Goal: Task Accomplishment & Management: Manage account settings

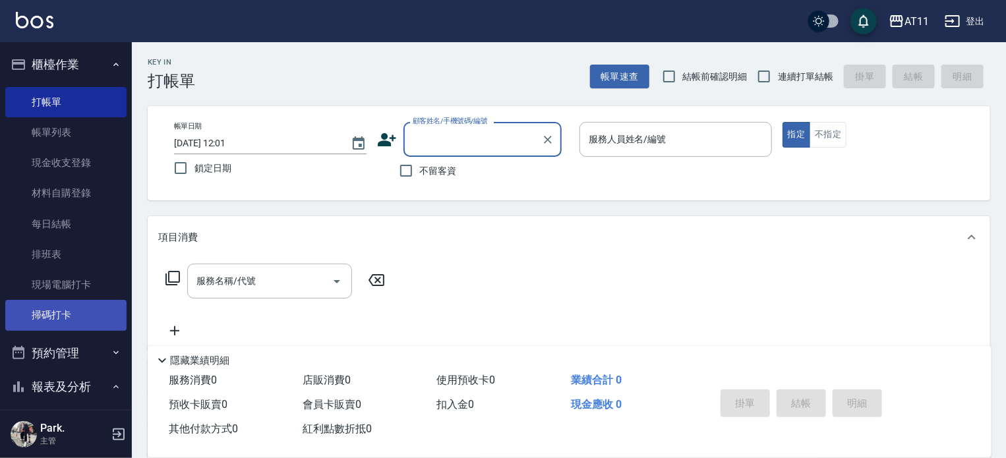
scroll to position [264, 0]
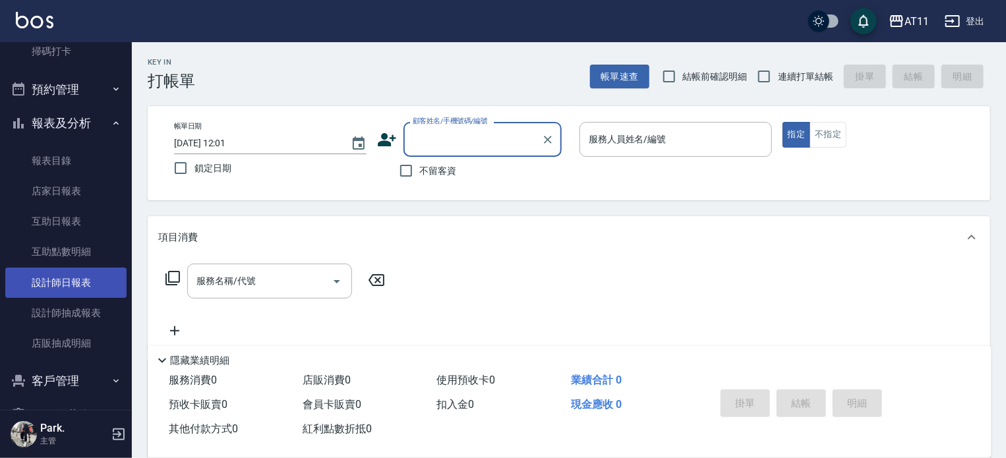
click at [78, 285] on link "設計師日報表" at bounding box center [65, 283] width 121 height 30
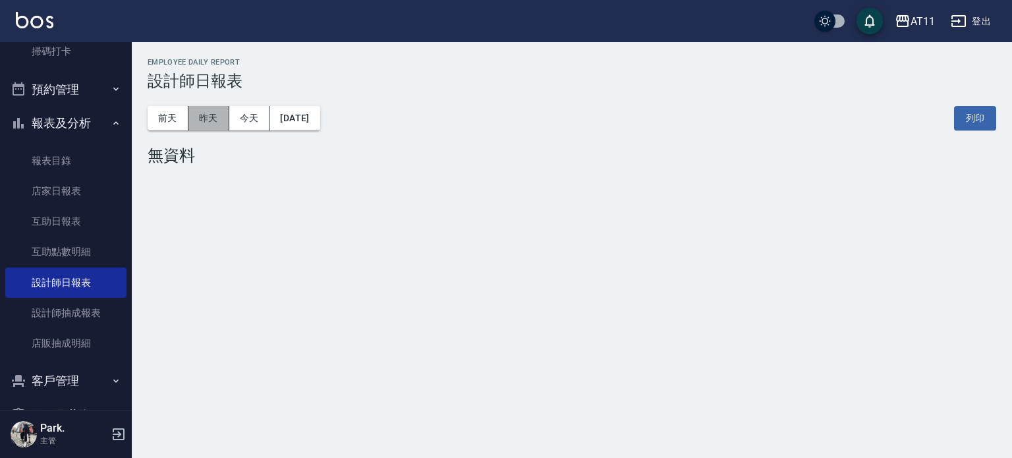
click at [219, 119] on button "昨天" at bounding box center [209, 118] width 41 height 24
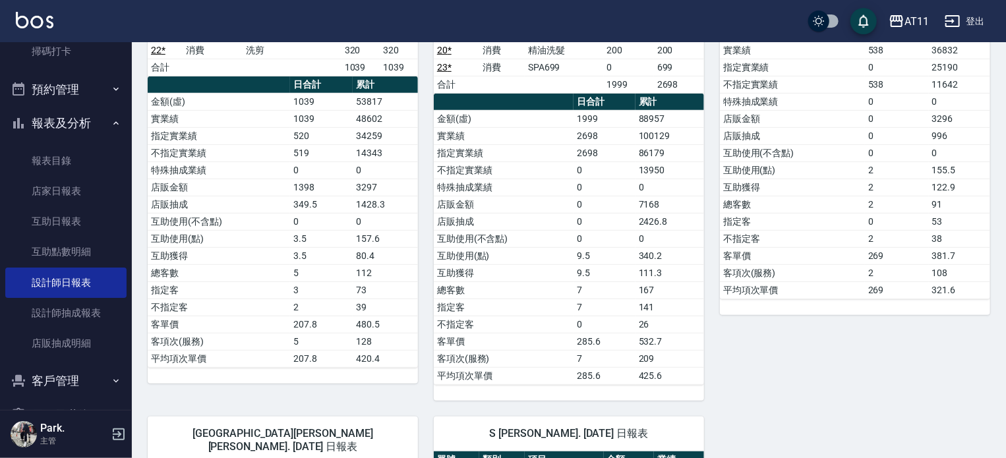
scroll to position [264, 0]
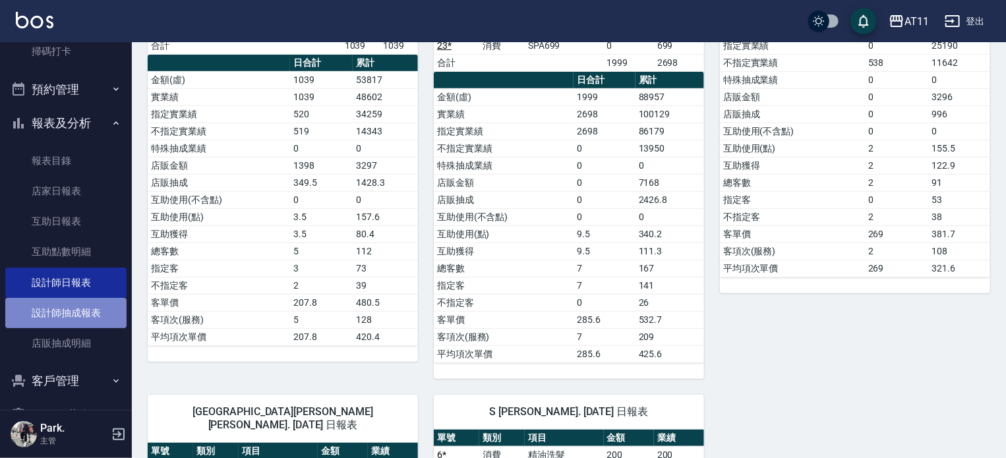
click at [90, 301] on link "設計師抽成報表" at bounding box center [65, 313] width 121 height 30
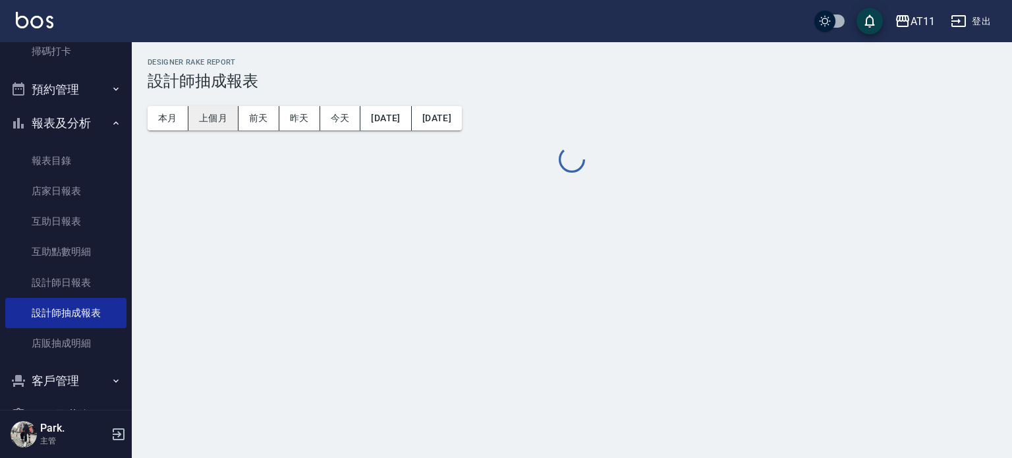
click at [219, 115] on button "上個月" at bounding box center [214, 118] width 50 height 24
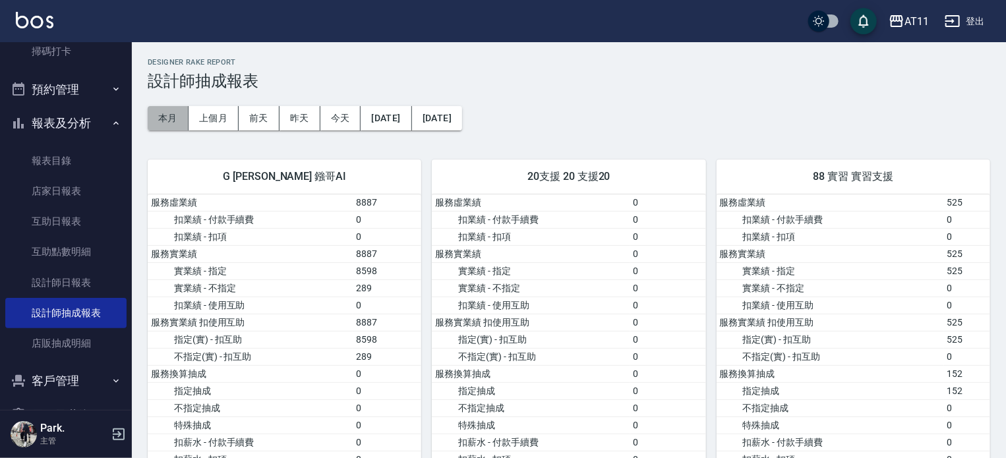
click at [167, 115] on button "本月" at bounding box center [168, 118] width 41 height 24
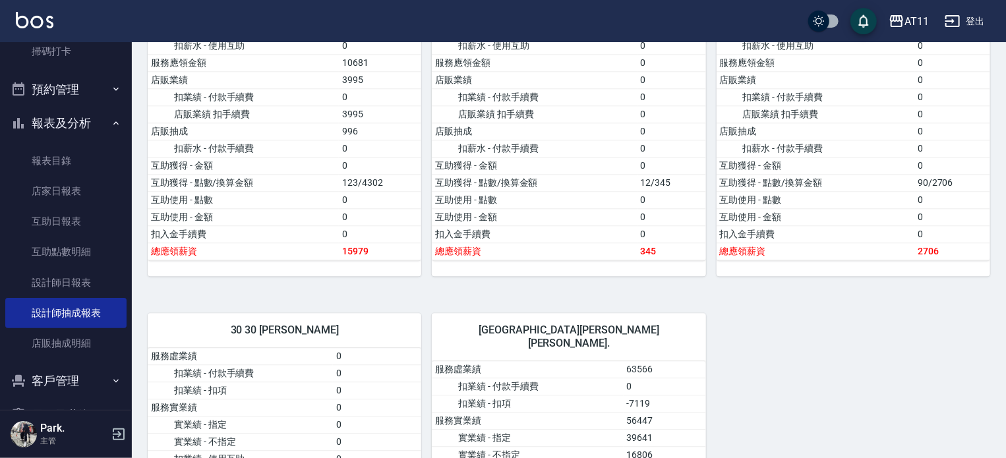
scroll to position [1648, 0]
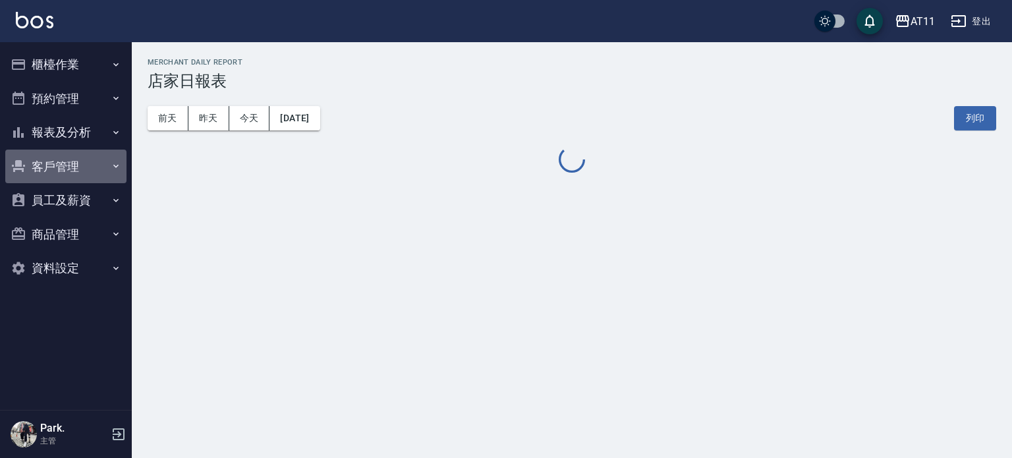
click at [65, 158] on button "客戶管理" at bounding box center [65, 167] width 121 height 34
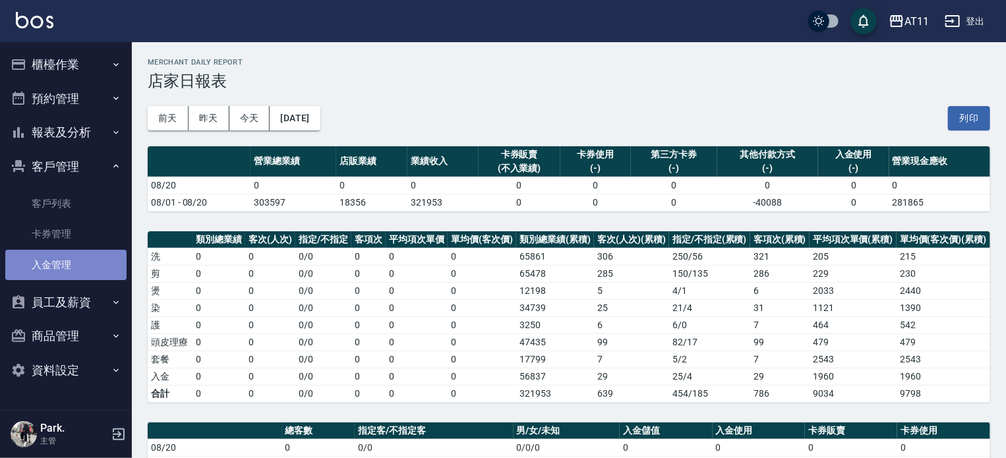
click at [59, 260] on link "入金管理" at bounding box center [65, 265] width 121 height 30
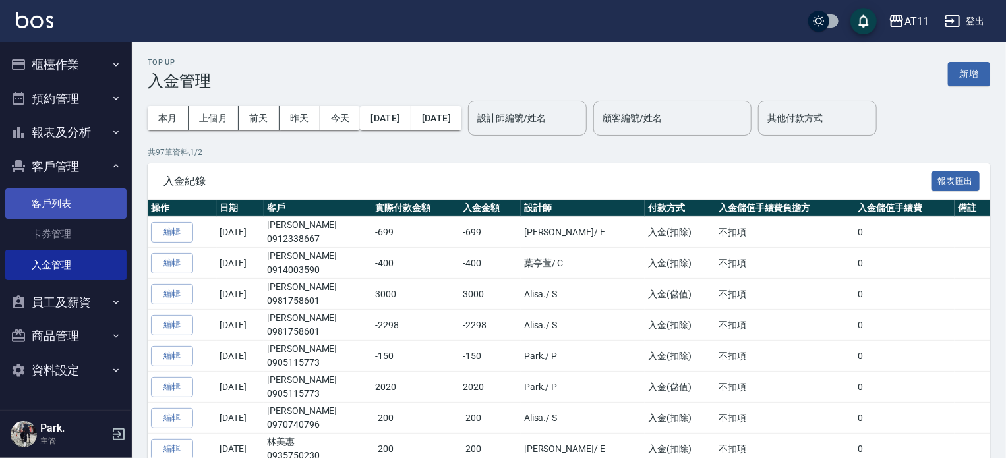
click at [69, 212] on link "客戶列表" at bounding box center [65, 204] width 121 height 30
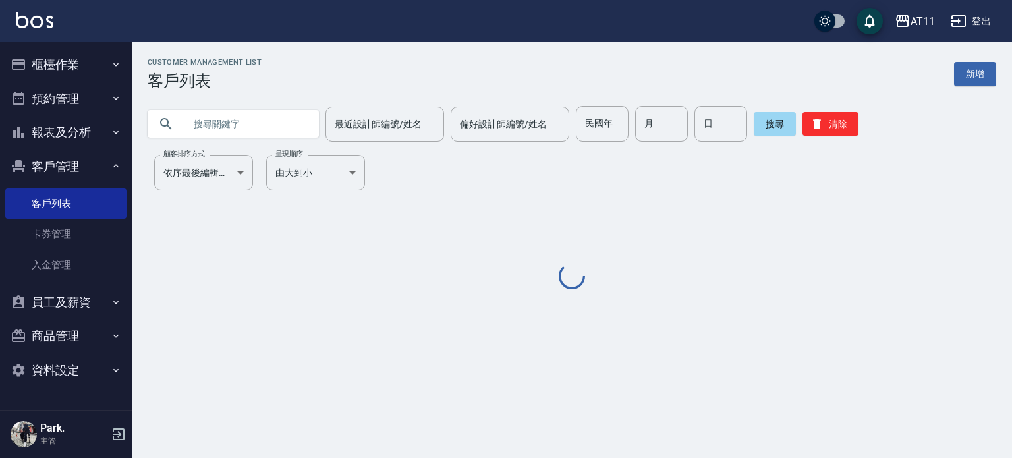
click at [276, 121] on input "text" at bounding box center [247, 124] width 124 height 36
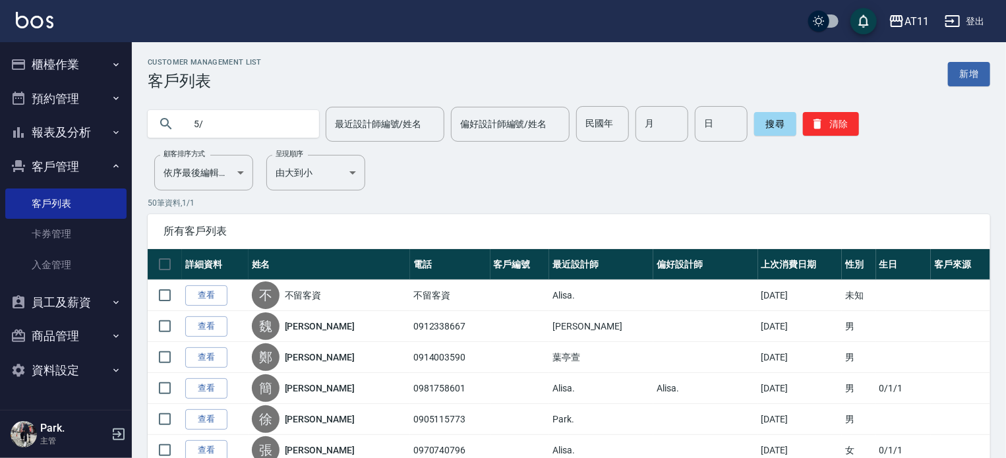
type input "5"
click at [234, 125] on input "text" at bounding box center [247, 124] width 124 height 36
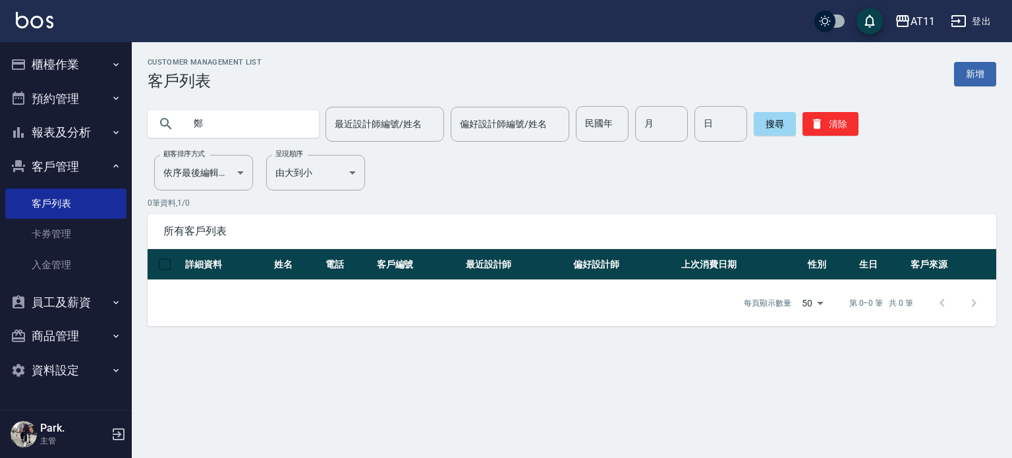
type input "鄭"
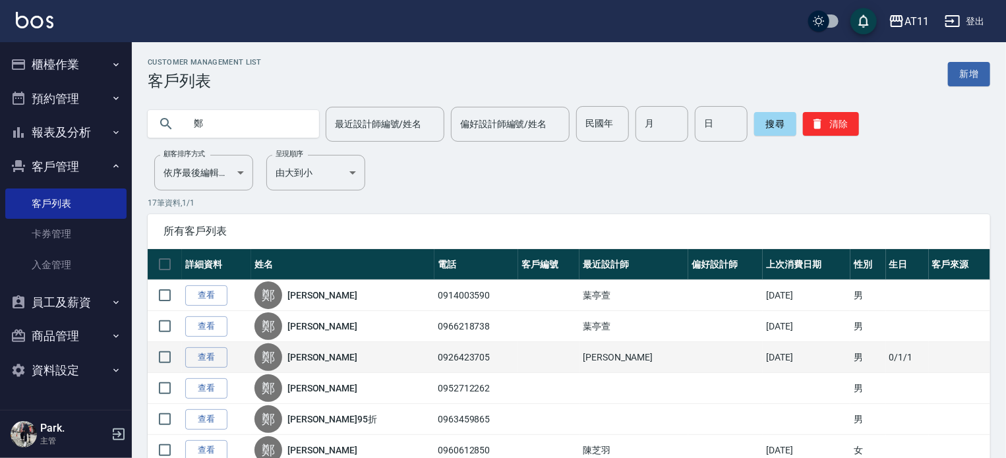
click at [324, 354] on link "鄭皓驣" at bounding box center [322, 357] width 70 height 13
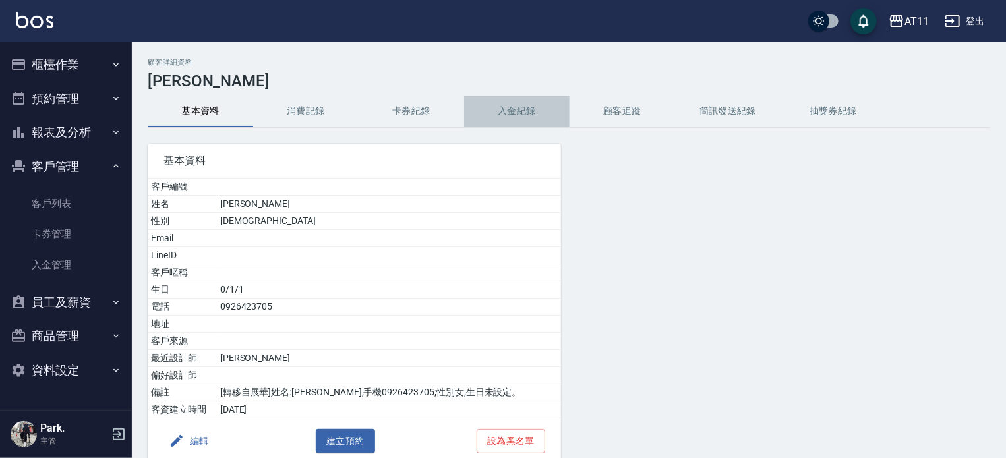
click at [518, 107] on button "入金紀錄" at bounding box center [516, 112] width 105 height 32
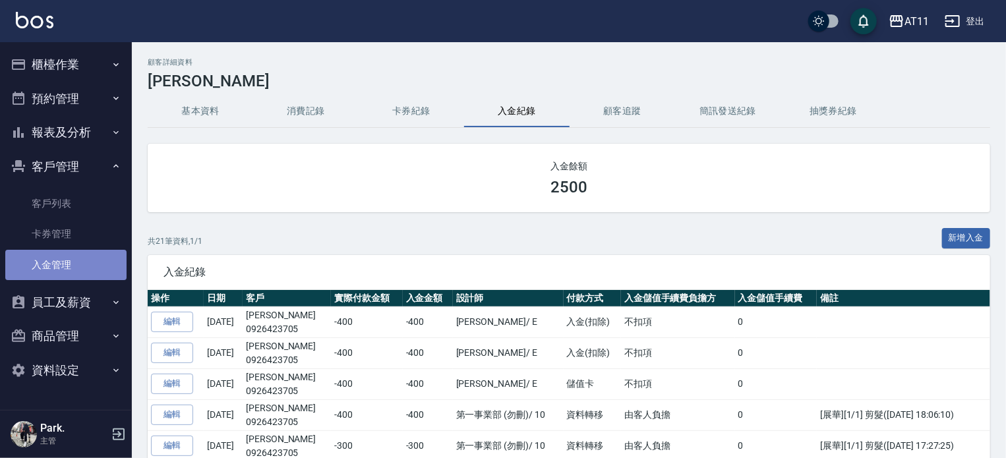
click at [68, 268] on link "入金管理" at bounding box center [65, 265] width 121 height 30
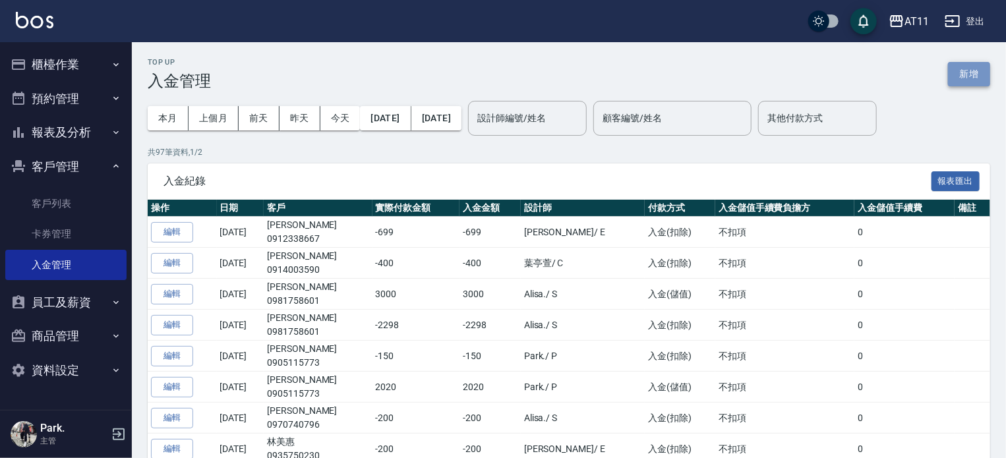
click at [965, 73] on button "新增" at bounding box center [969, 74] width 42 height 24
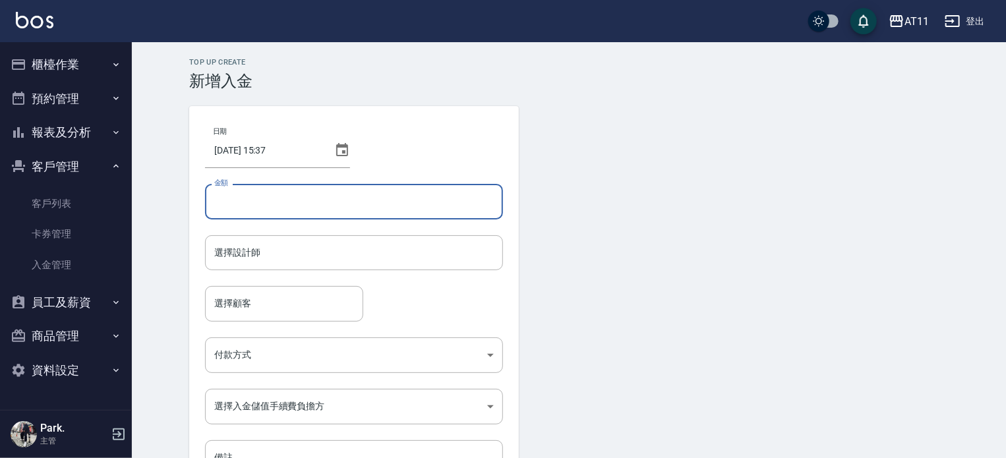
click at [308, 208] on input "金額" at bounding box center [354, 202] width 298 height 36
type input "-400"
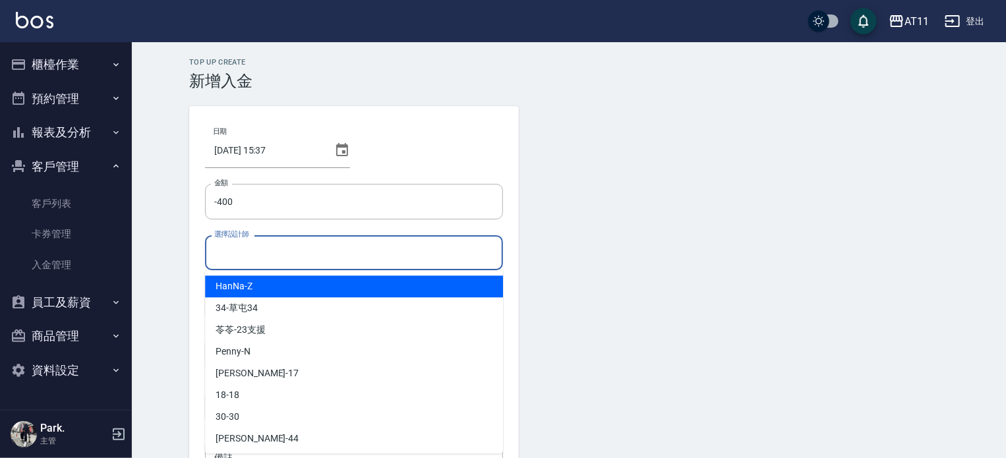
click at [286, 258] on input "選擇設計師" at bounding box center [354, 252] width 286 height 23
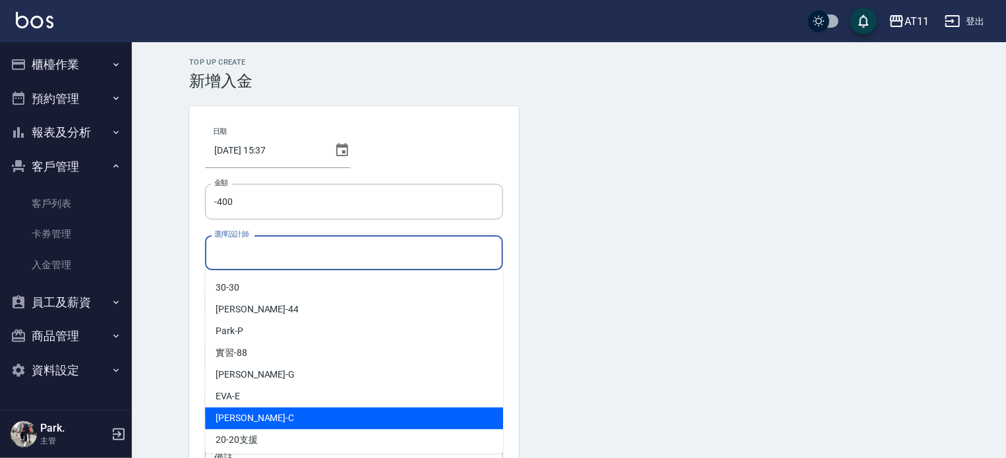
scroll to position [132, 0]
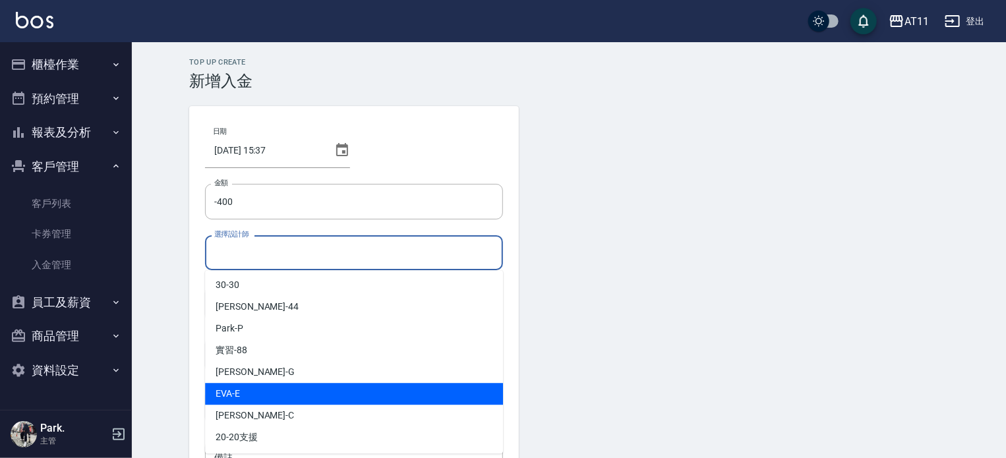
click at [316, 395] on div "EVA -E" at bounding box center [354, 394] width 298 height 22
type input "EVA-E"
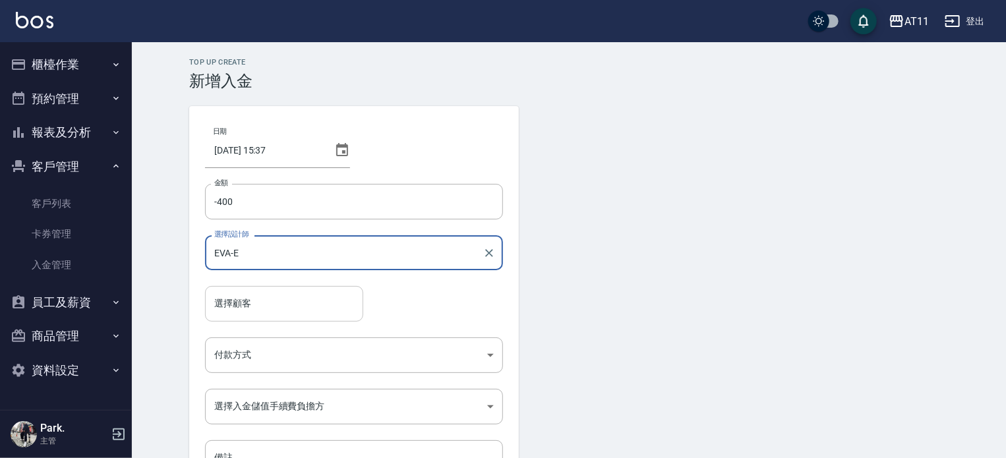
click at [303, 309] on input "選擇顧客" at bounding box center [284, 303] width 146 height 23
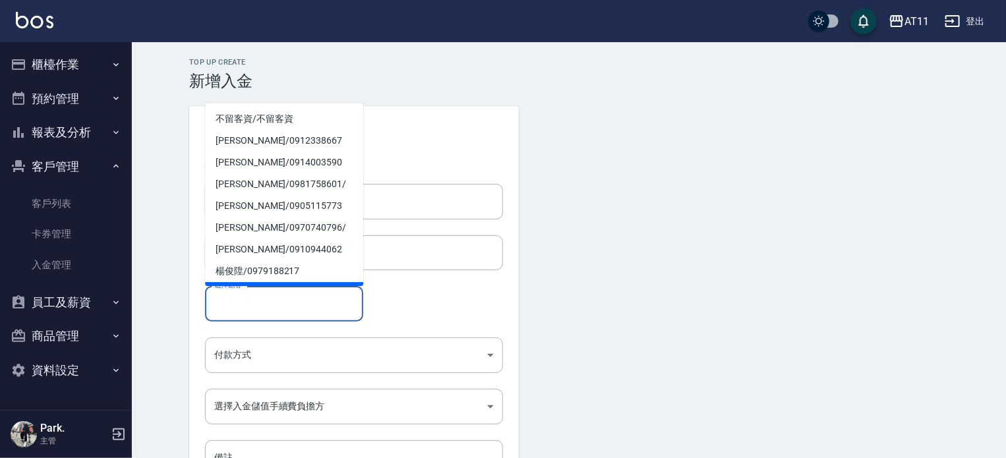
click at [258, 305] on input "選擇顧客" at bounding box center [284, 303] width 146 height 23
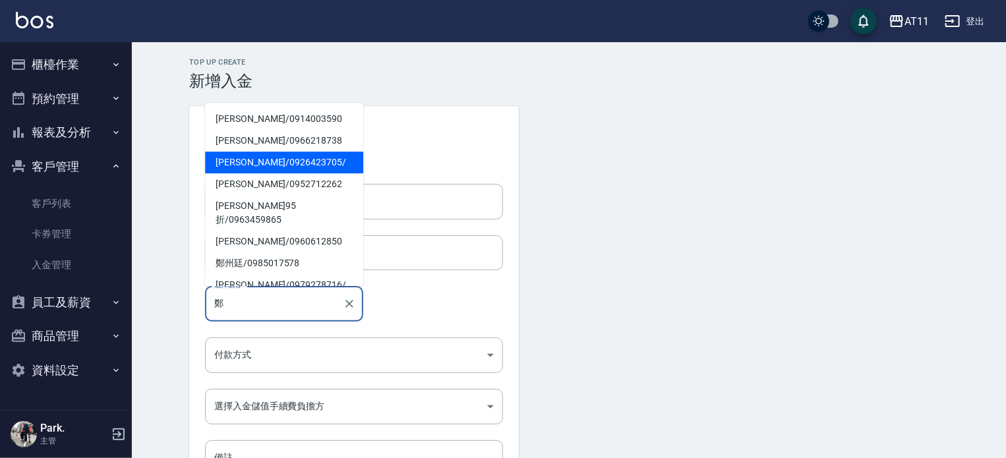
click at [291, 156] on span "鄭皓驣 / 0926423705 /" at bounding box center [284, 163] width 158 height 22
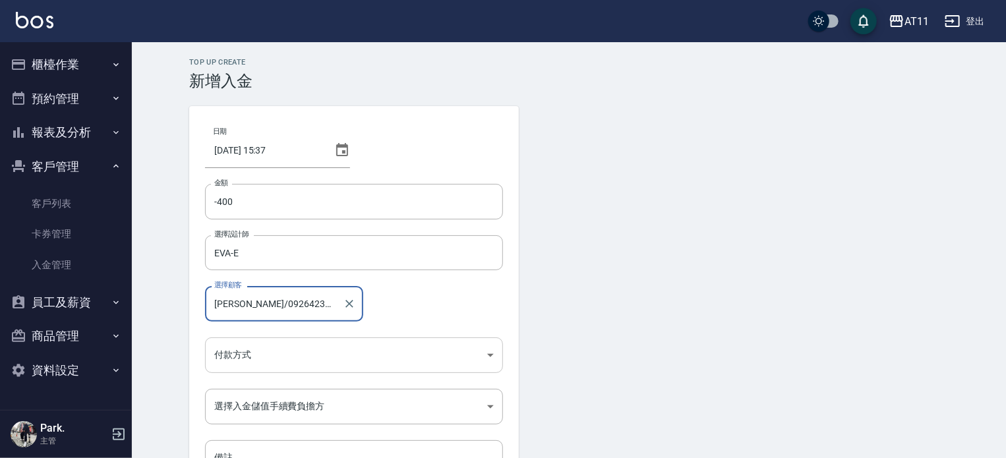
type input "鄭皓驣/0926423705/"
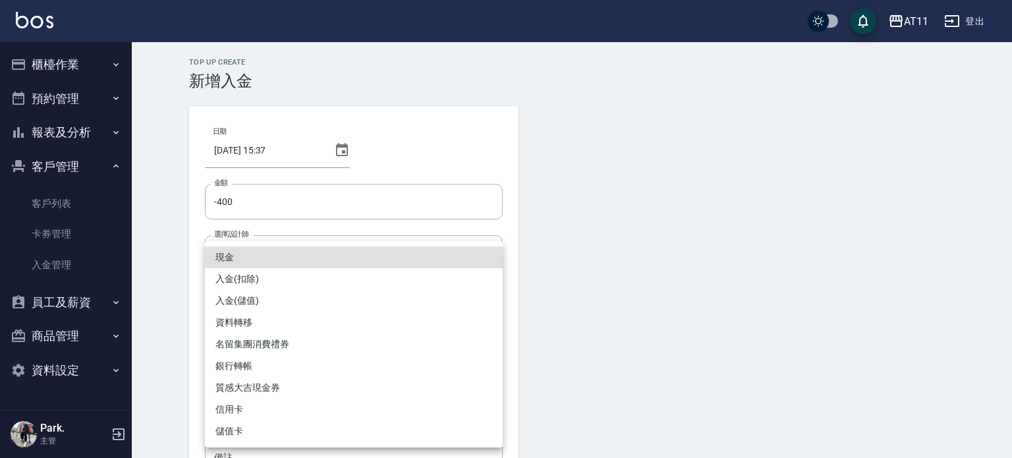
click at [250, 359] on body "AT11 登出 櫃檯作業 打帳單 帳單列表 現金收支登錄 材料自購登錄 每日結帳 排班表 現場電腦打卡 掃碼打卡 預約管理 預約管理 單日預約紀錄 單週預約紀…" at bounding box center [506, 273] width 1012 height 547
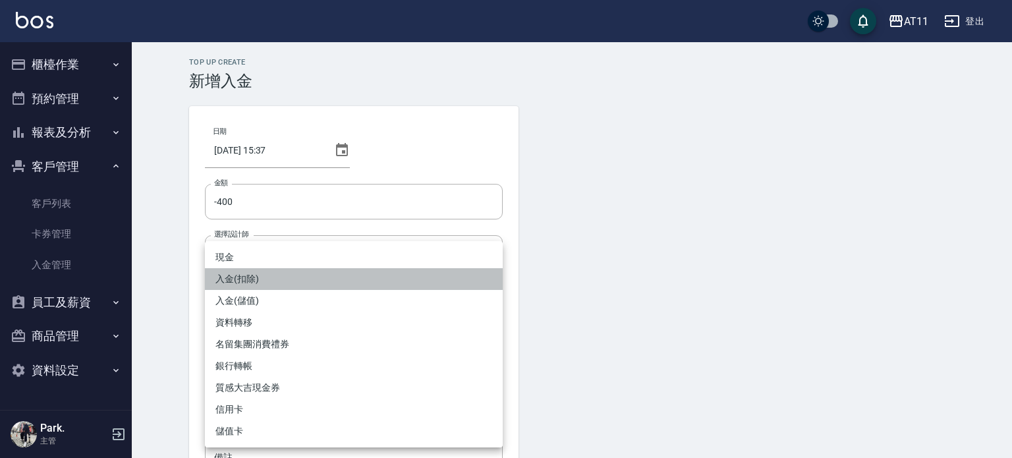
click at [282, 274] on li "入金(扣除)" at bounding box center [354, 279] width 298 height 22
type input "入金(扣除)"
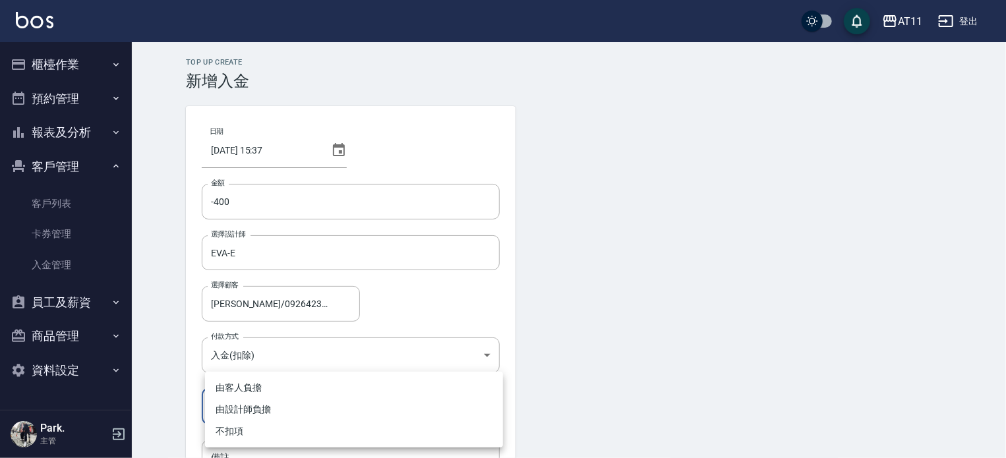
click at [271, 399] on body "AT11 登出 櫃檯作業 打帳單 帳單列表 現金收支登錄 材料自購登錄 每日結帳 排班表 現場電腦打卡 掃碼打卡 預約管理 預約管理 單日預約紀錄 單週預約紀…" at bounding box center [503, 273] width 1006 height 547
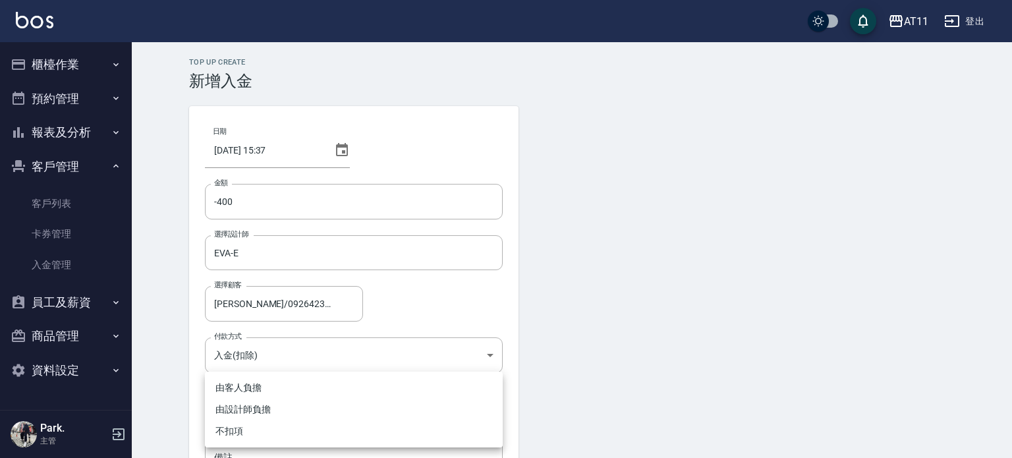
click at [260, 429] on li "不扣項" at bounding box center [354, 432] width 298 height 22
type input "WITHOUTHANDLINGFEE"
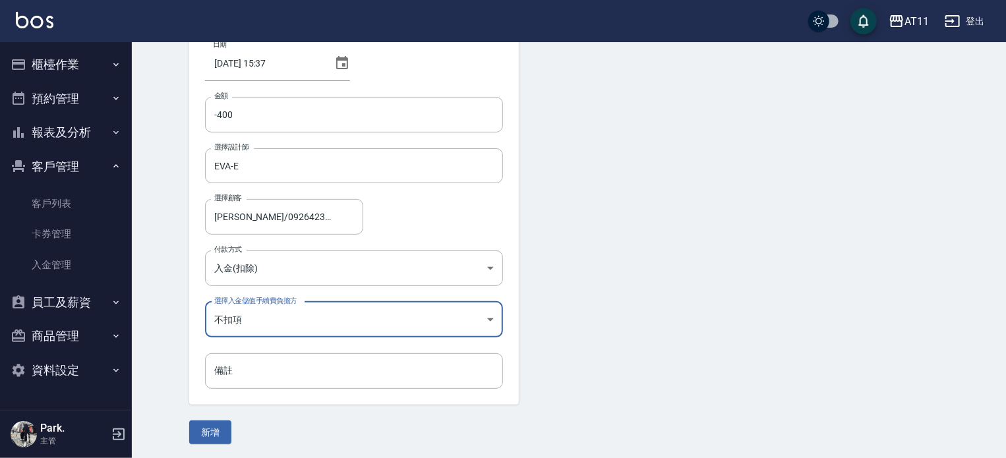
scroll to position [89, 0]
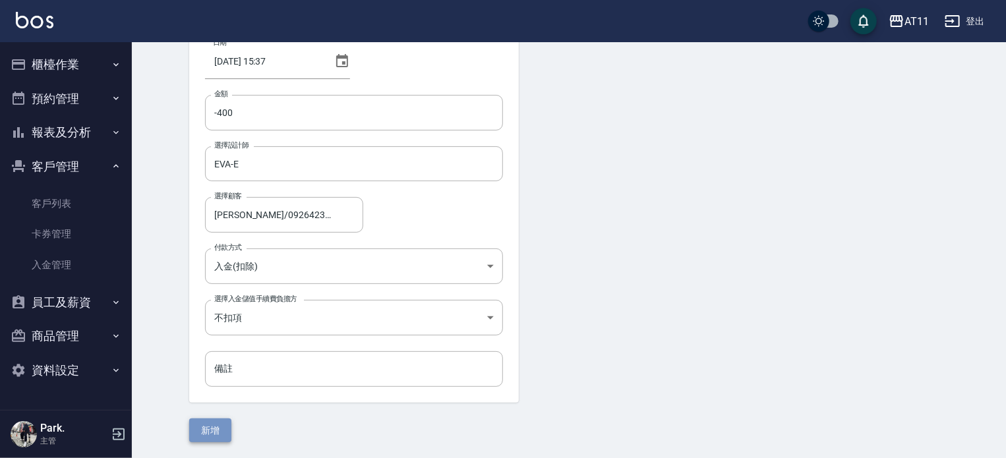
click at [206, 428] on button "新增" at bounding box center [210, 431] width 42 height 24
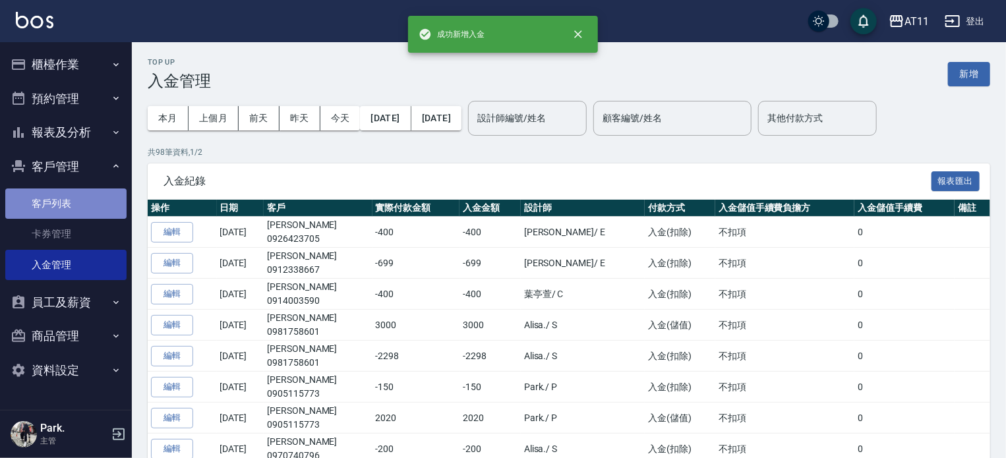
click at [56, 202] on link "客戶列表" at bounding box center [65, 204] width 121 height 30
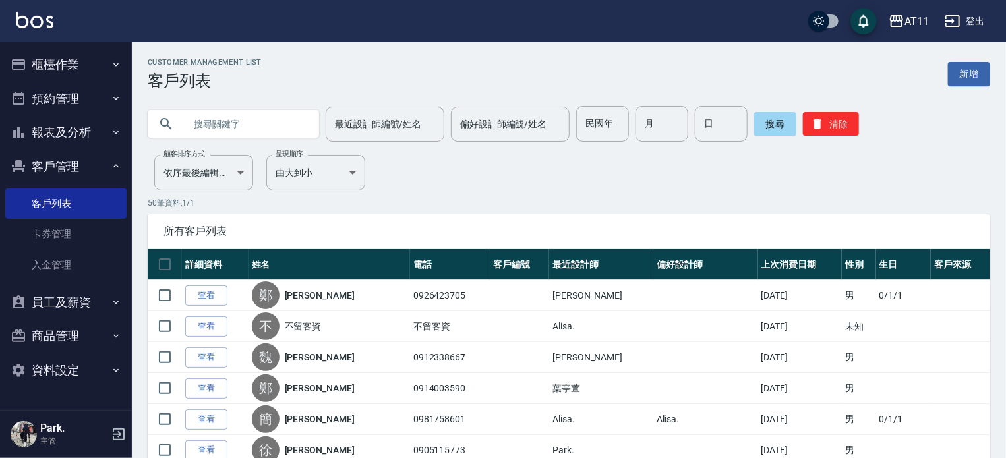
click at [243, 125] on input "text" at bounding box center [247, 124] width 124 height 36
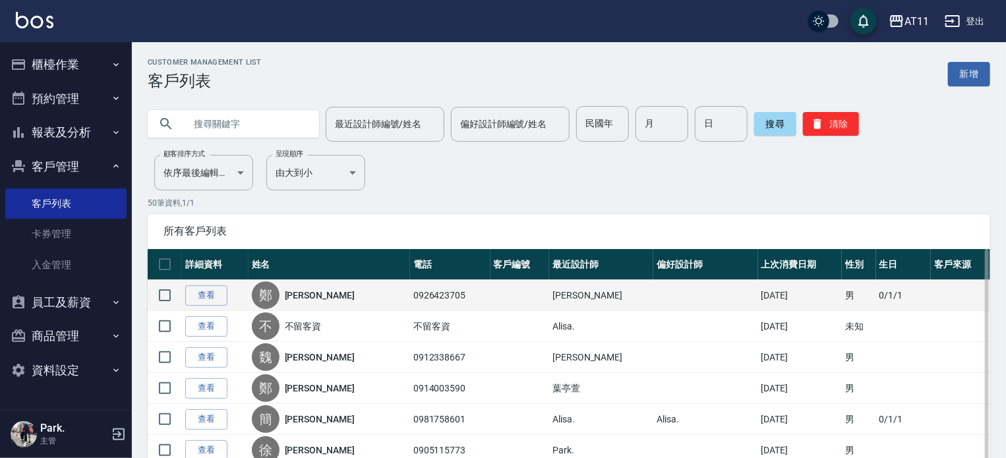
click at [310, 295] on link "鄭皓驣" at bounding box center [320, 295] width 70 height 13
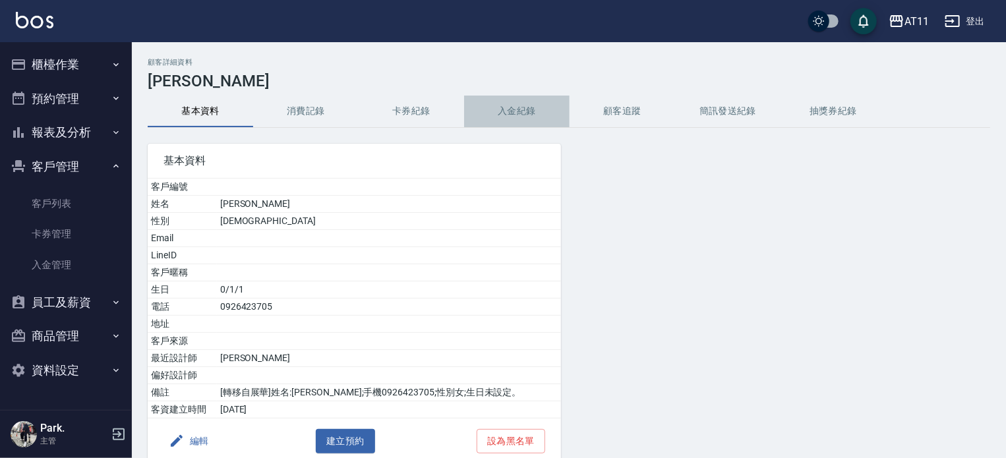
click at [531, 102] on button "入金紀錄" at bounding box center [516, 112] width 105 height 32
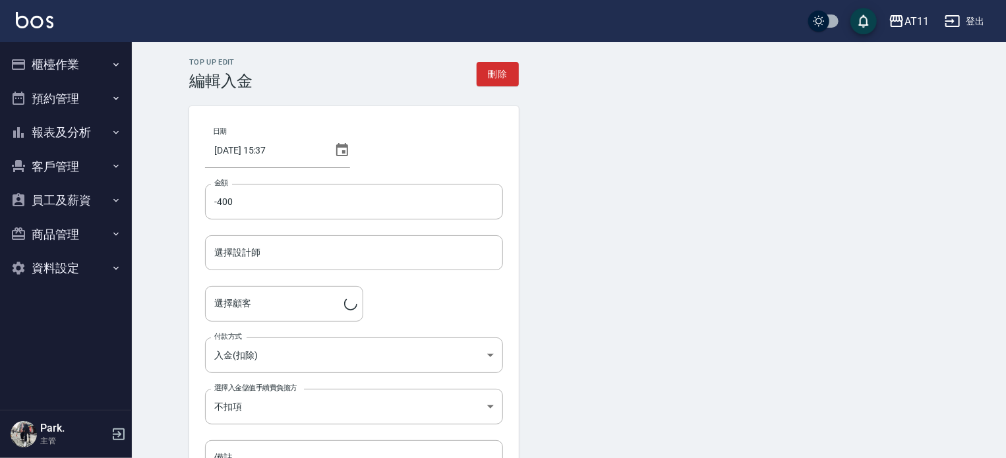
type input "EVA-E"
type input "[PERSON_NAME]/0926423705/"
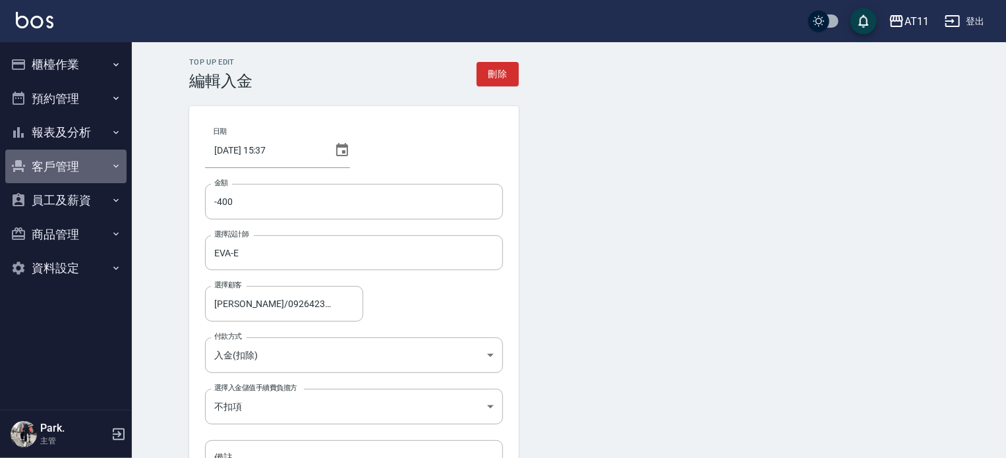
click at [71, 170] on button "客戶管理" at bounding box center [65, 167] width 121 height 34
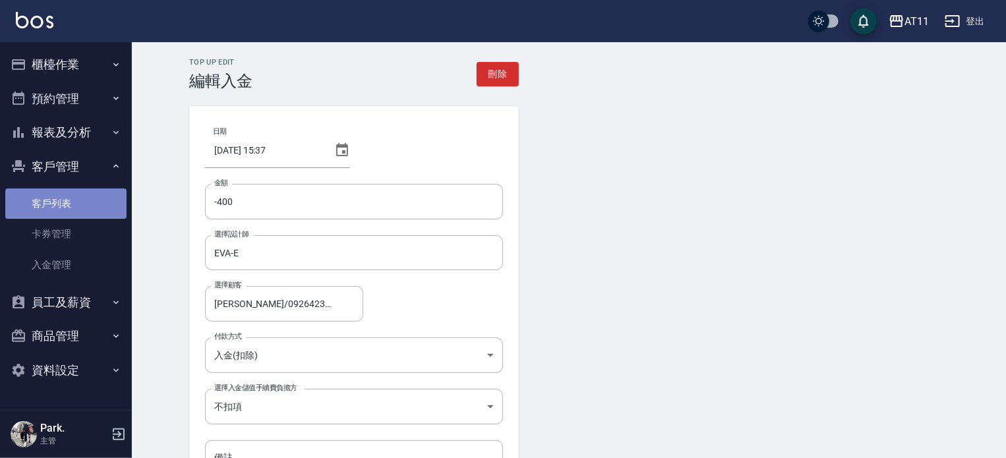
click at [90, 200] on link "客戶列表" at bounding box center [65, 204] width 121 height 30
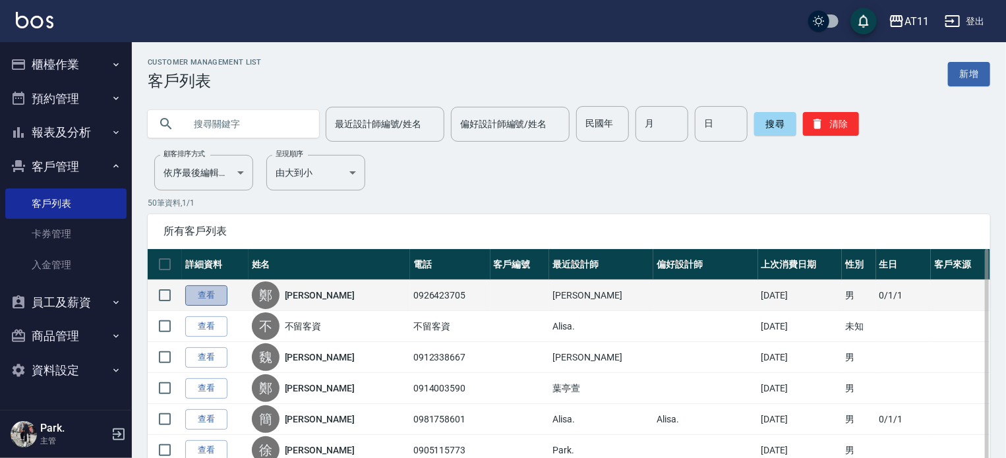
click at [215, 293] on link "查看" at bounding box center [206, 295] width 42 height 20
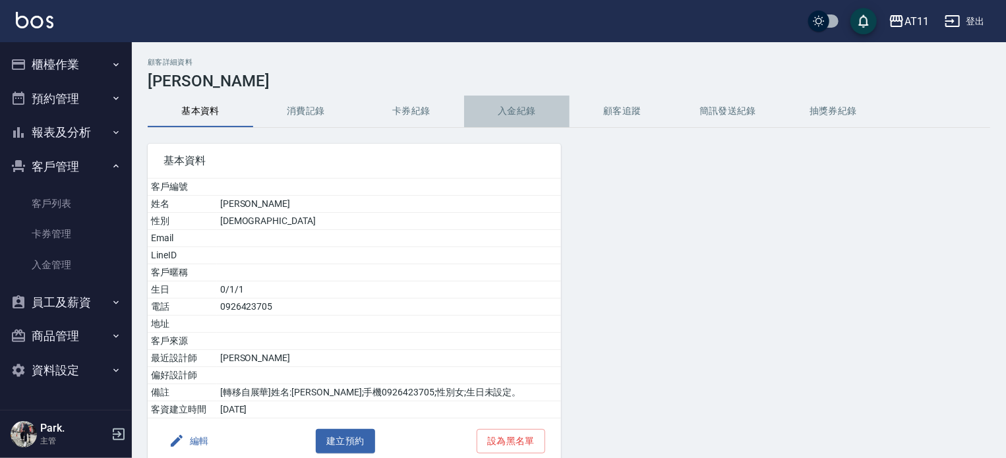
click at [521, 111] on button "入金紀錄" at bounding box center [516, 112] width 105 height 32
